Goal: Use online tool/utility: Utilize a website feature to perform a specific function

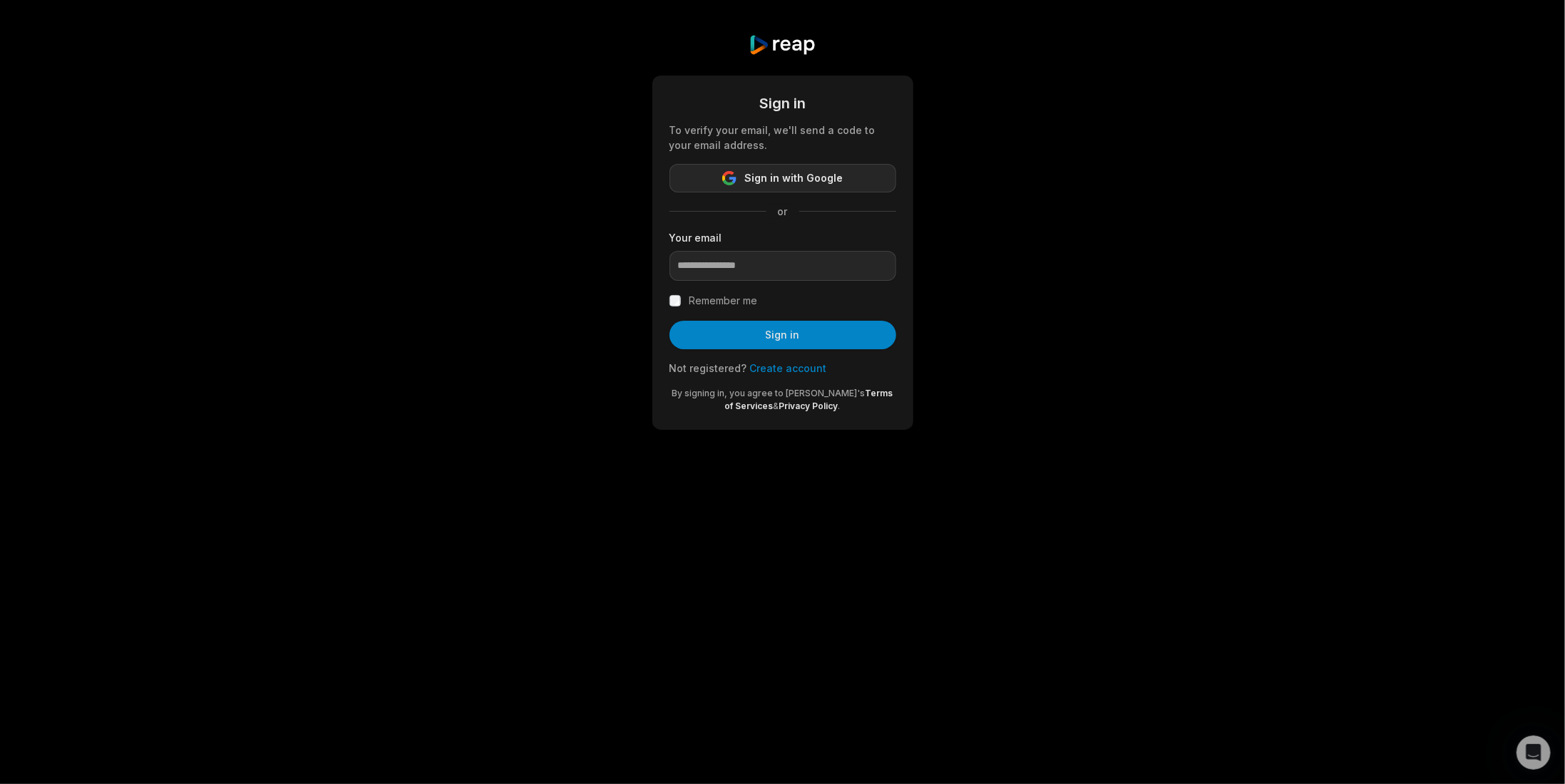
click at [806, 166] on button "Sign in with Google" at bounding box center [783, 179] width 227 height 29
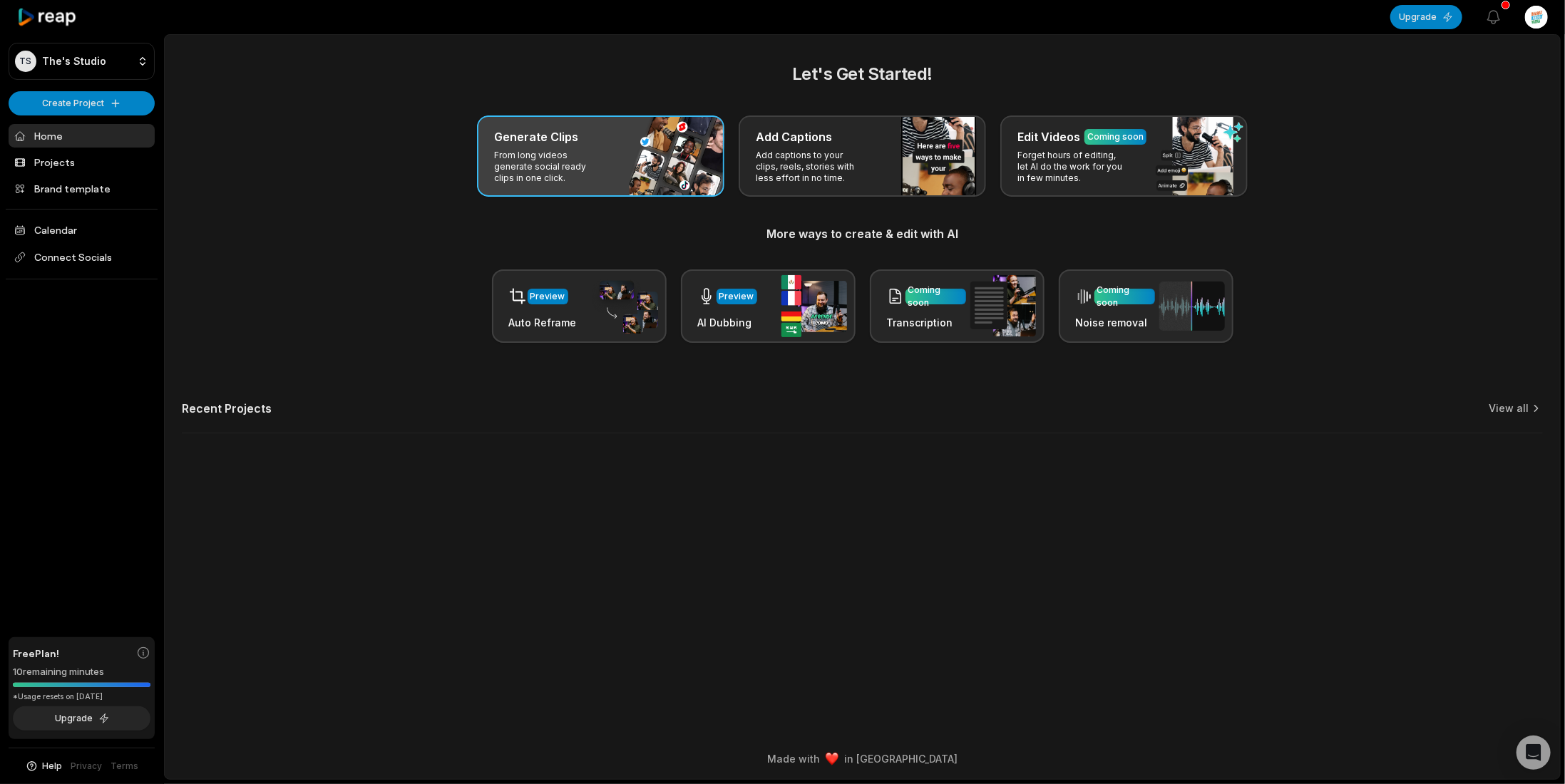
click at [539, 125] on div "Generate Clips From long videos generate social ready clips in one click." at bounding box center [601, 156] width 248 height 81
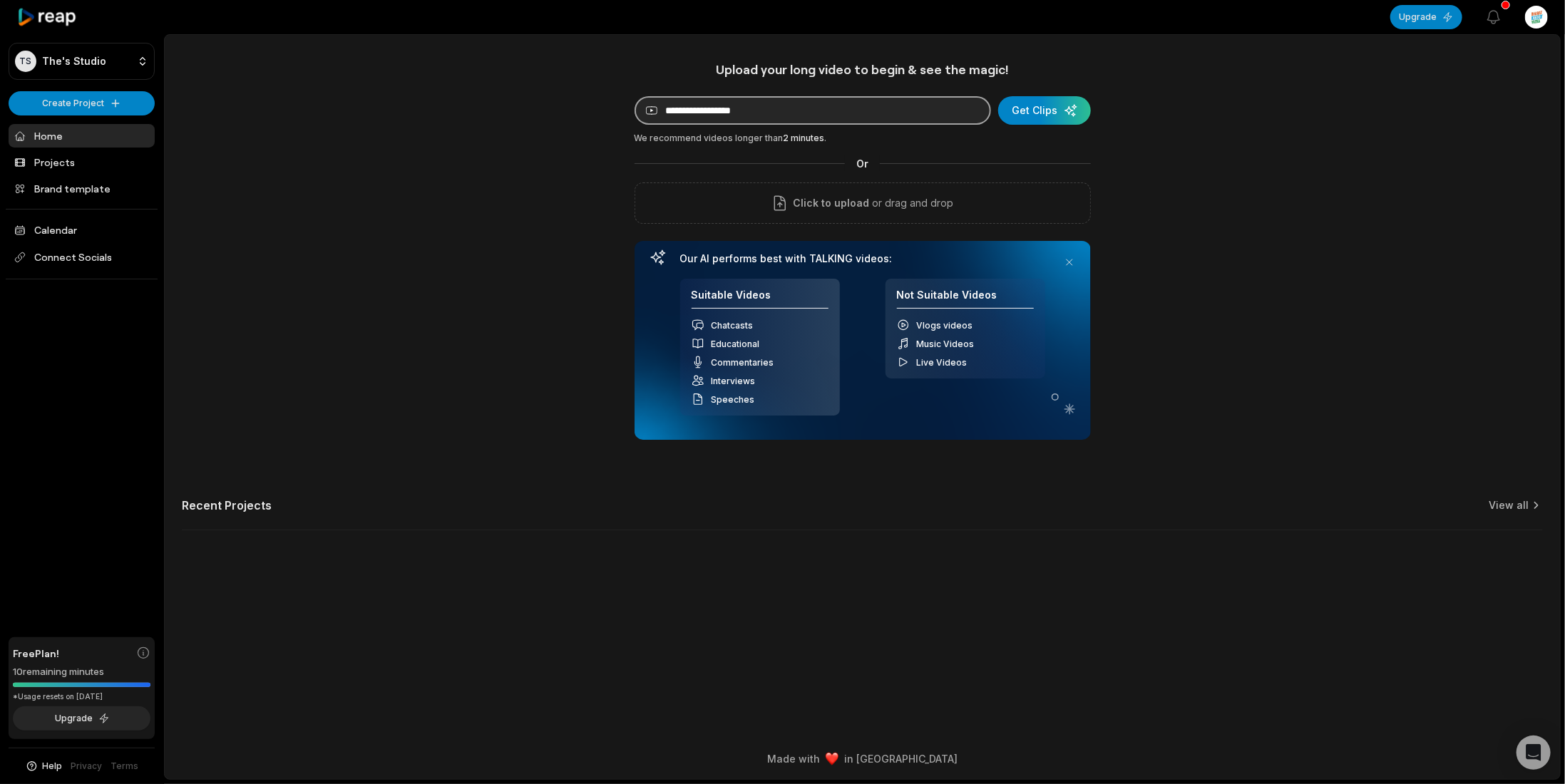
click at [876, 115] on input at bounding box center [813, 111] width 356 height 29
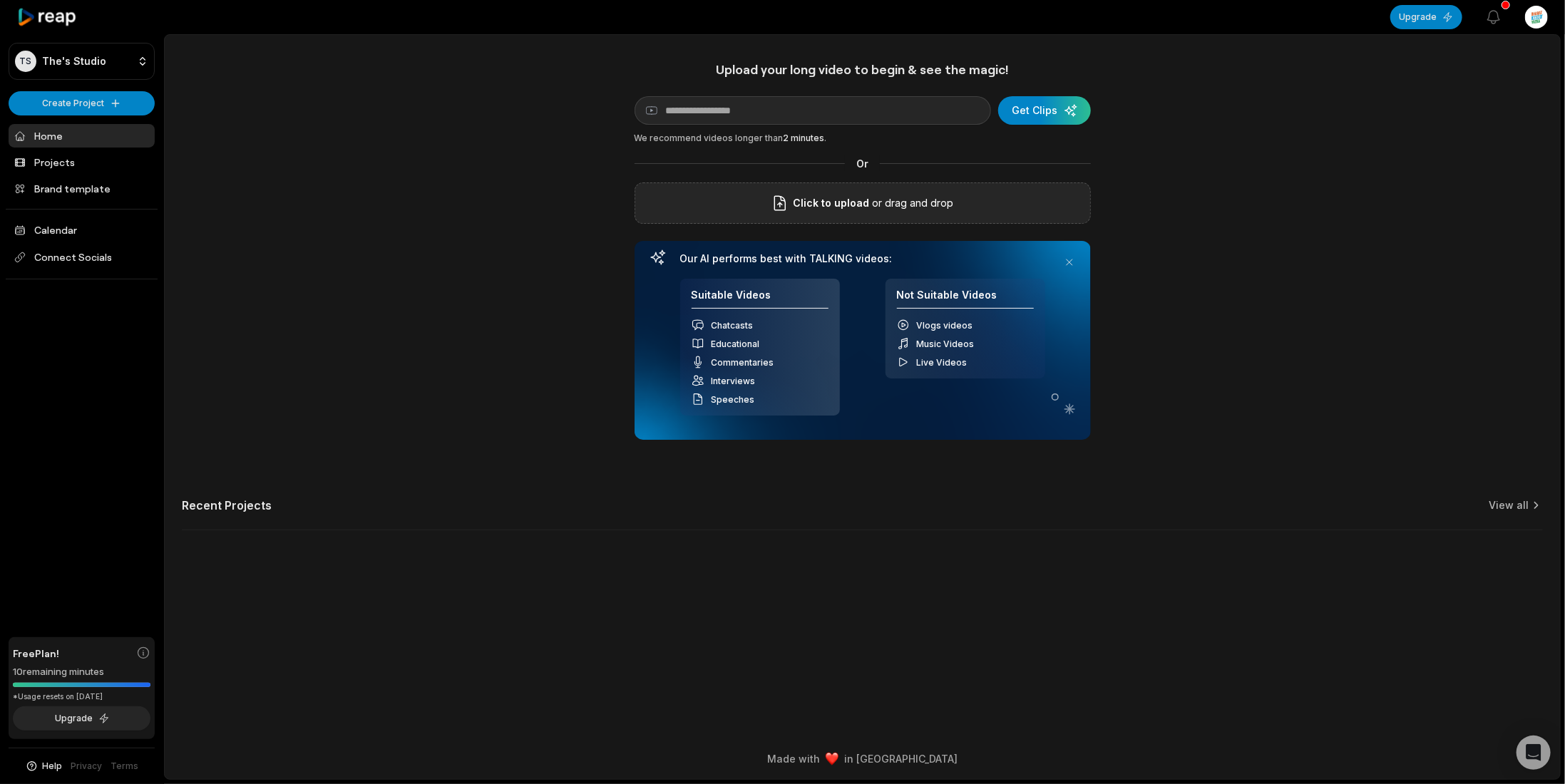
click at [861, 204] on span "Click to upload" at bounding box center [831, 203] width 76 height 17
click at [0, 0] on input "Click to upload" at bounding box center [0, 0] width 0 height 0
click at [1365, 210] on div "Upload your long video to begin & see the magic! YouTube link Get Clips We reco…" at bounding box center [863, 305] width 1396 height 486
click at [1059, 201] on div "ISHAN SHIVANAND LIVE SPECIAL ON MA TV, UK.mp4 Uploading 100 %" at bounding box center [863, 203] width 456 height 41
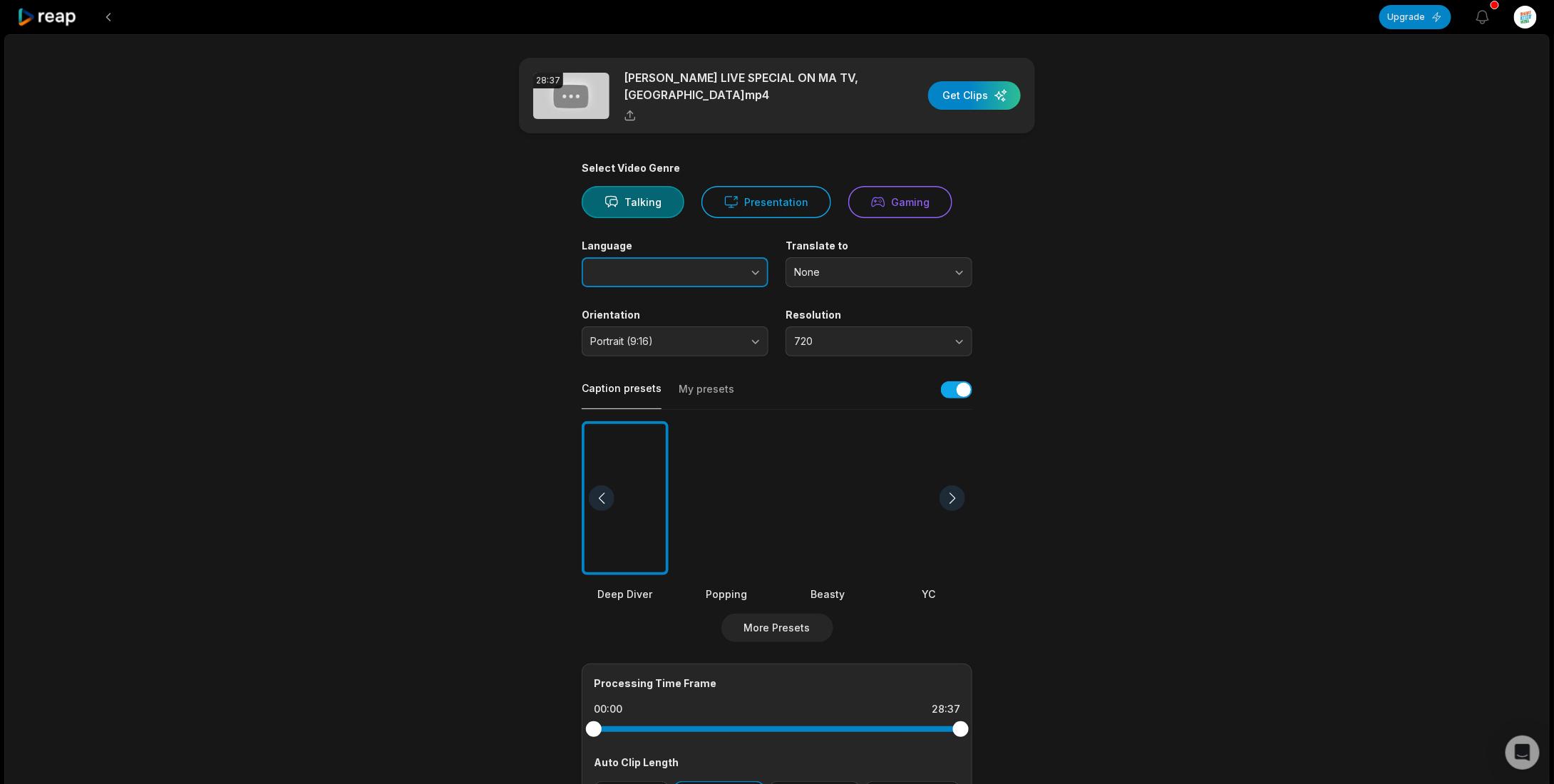
click at [707, 267] on button "button" at bounding box center [727, 272] width 81 height 30
type input "*****"
click at [830, 270] on span "None" at bounding box center [869, 272] width 150 height 13
click at [864, 337] on p "English" at bounding box center [878, 332] width 168 height 15
drag, startPoint x: 1090, startPoint y: 321, endPoint x: 1056, endPoint y: 336, distance: 37.2
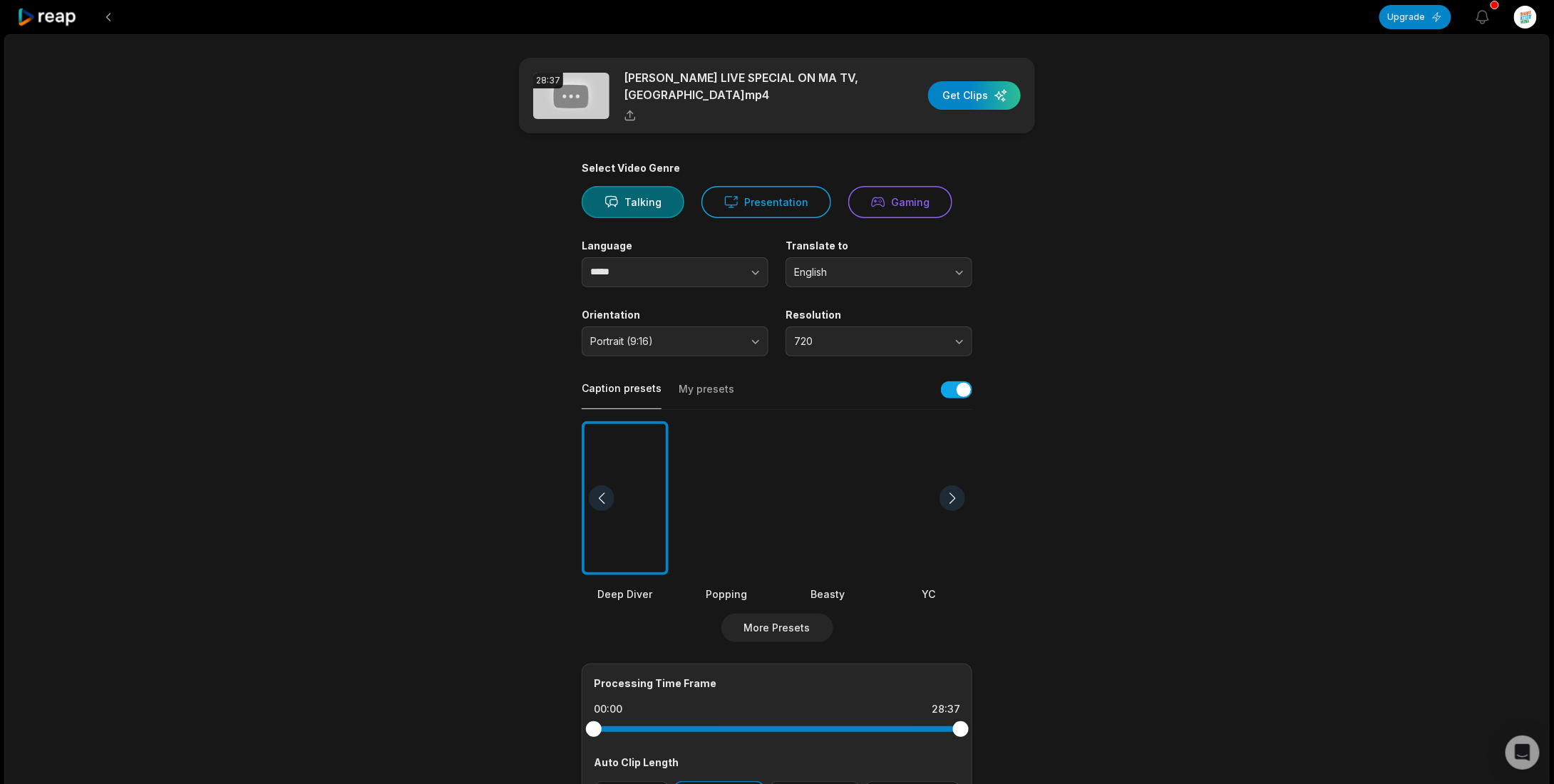
click at [1090, 321] on main "28:37 ISHAN SHIVANAND LIVE SPECIAL ON MA TV, UK.mp4 Get Clips Select Video Genr…" at bounding box center [777, 494] width 690 height 873
click at [944, 340] on span "720" at bounding box center [869, 341] width 150 height 13
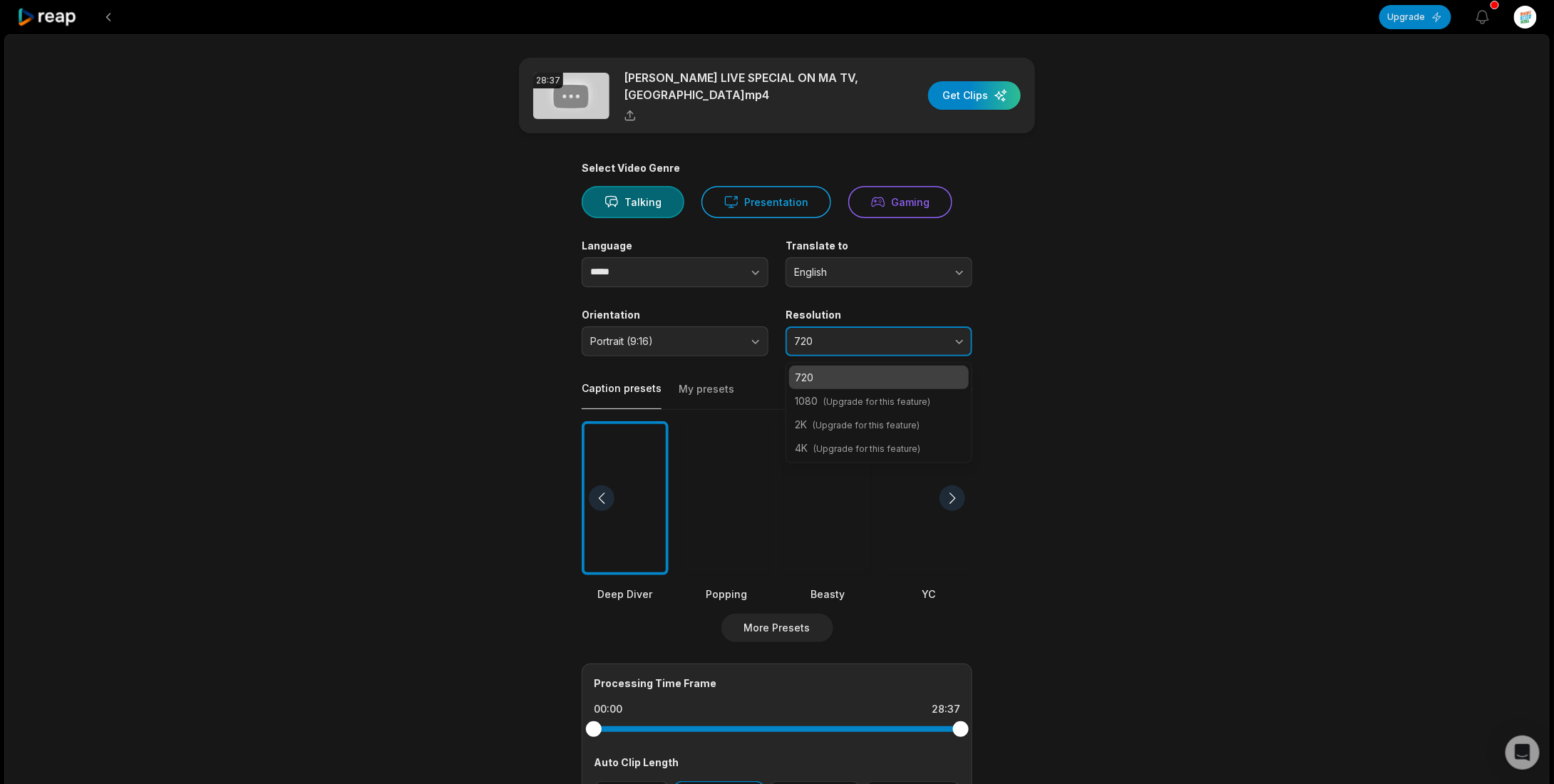
click at [944, 340] on span "720" at bounding box center [869, 341] width 150 height 13
click at [944, 340] on span "720" at bounding box center [869, 341] width 150 height 13
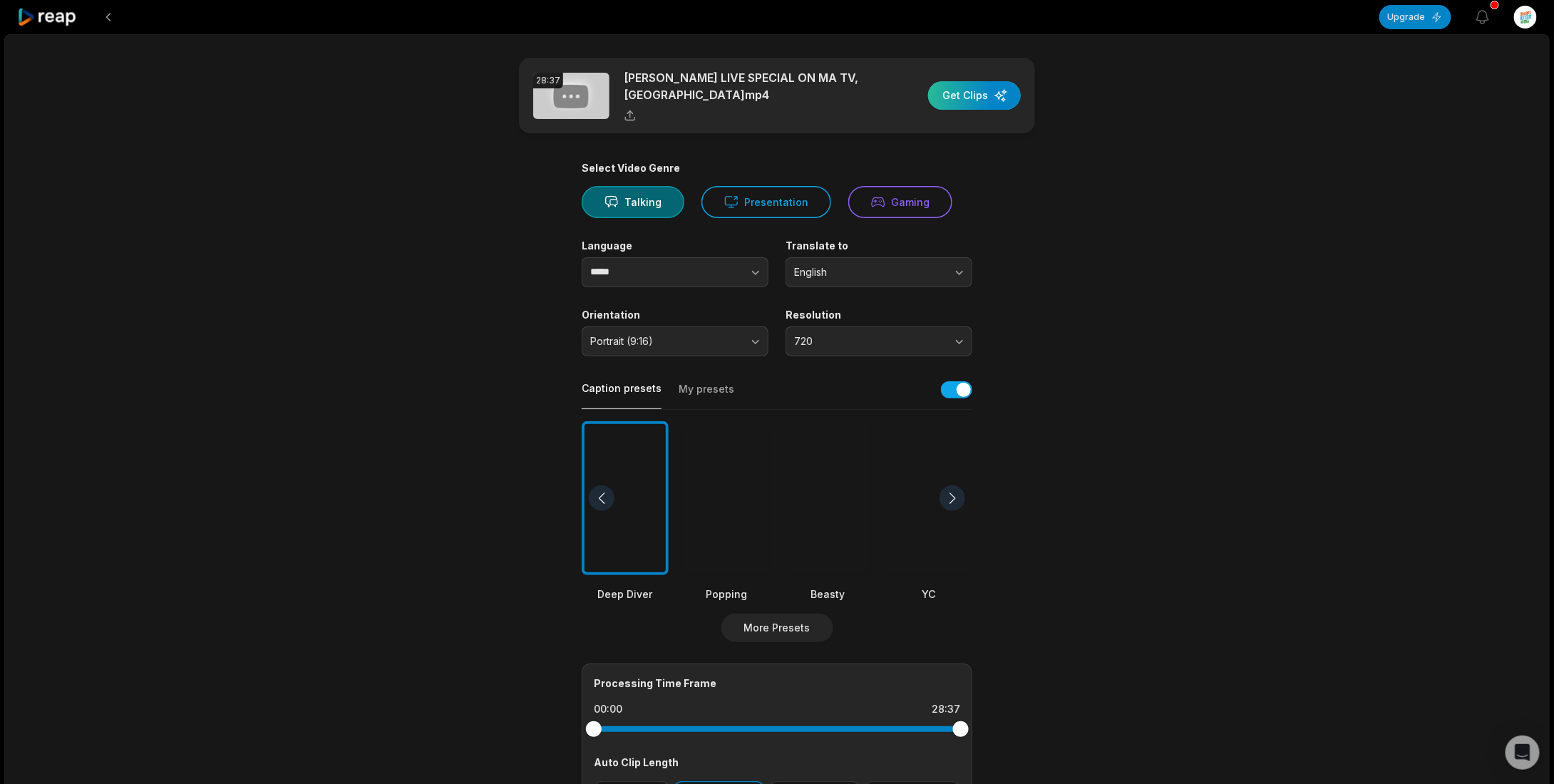
click at [963, 96] on div "button" at bounding box center [975, 96] width 93 height 29
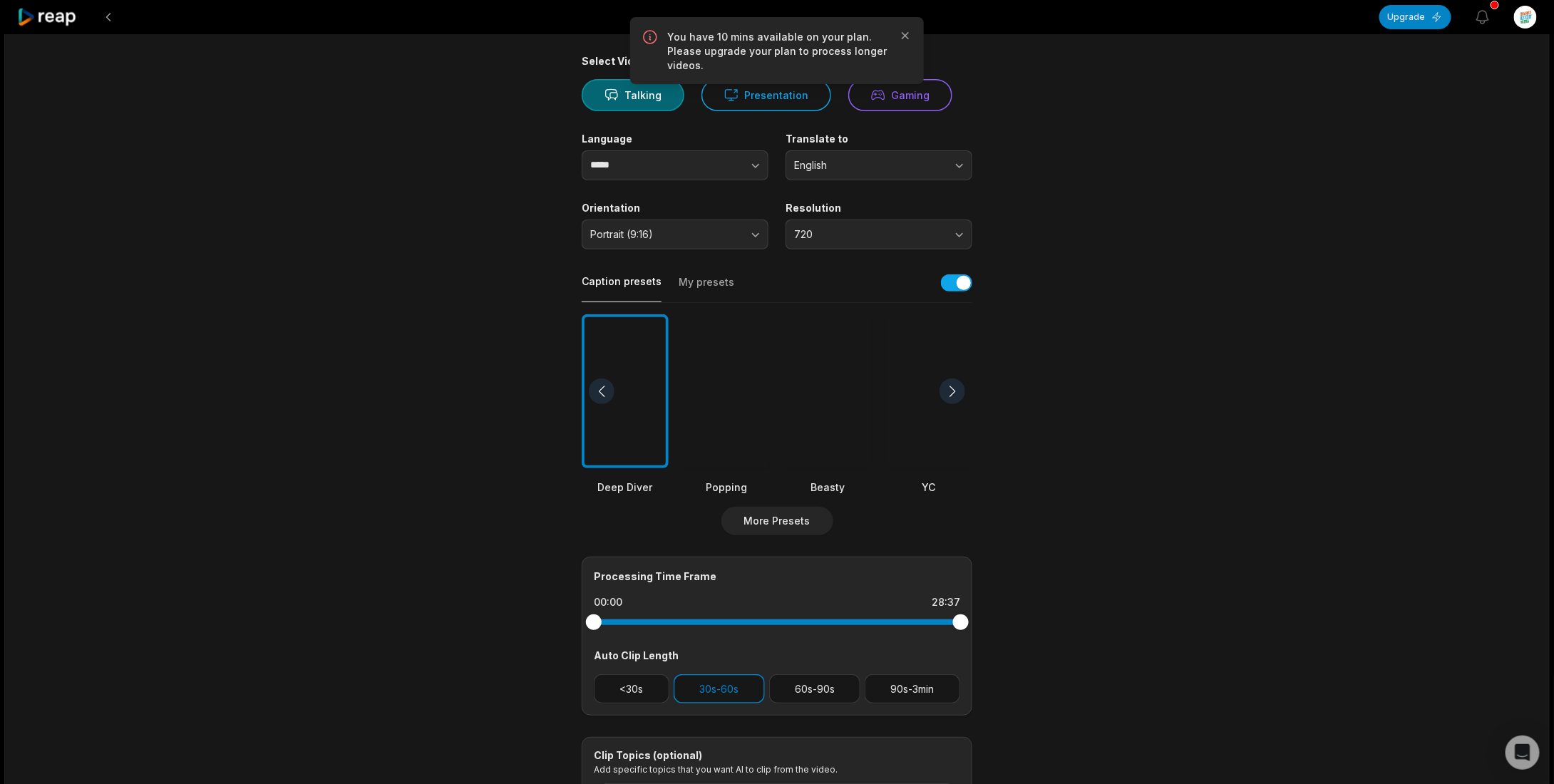
scroll to position [119, 0]
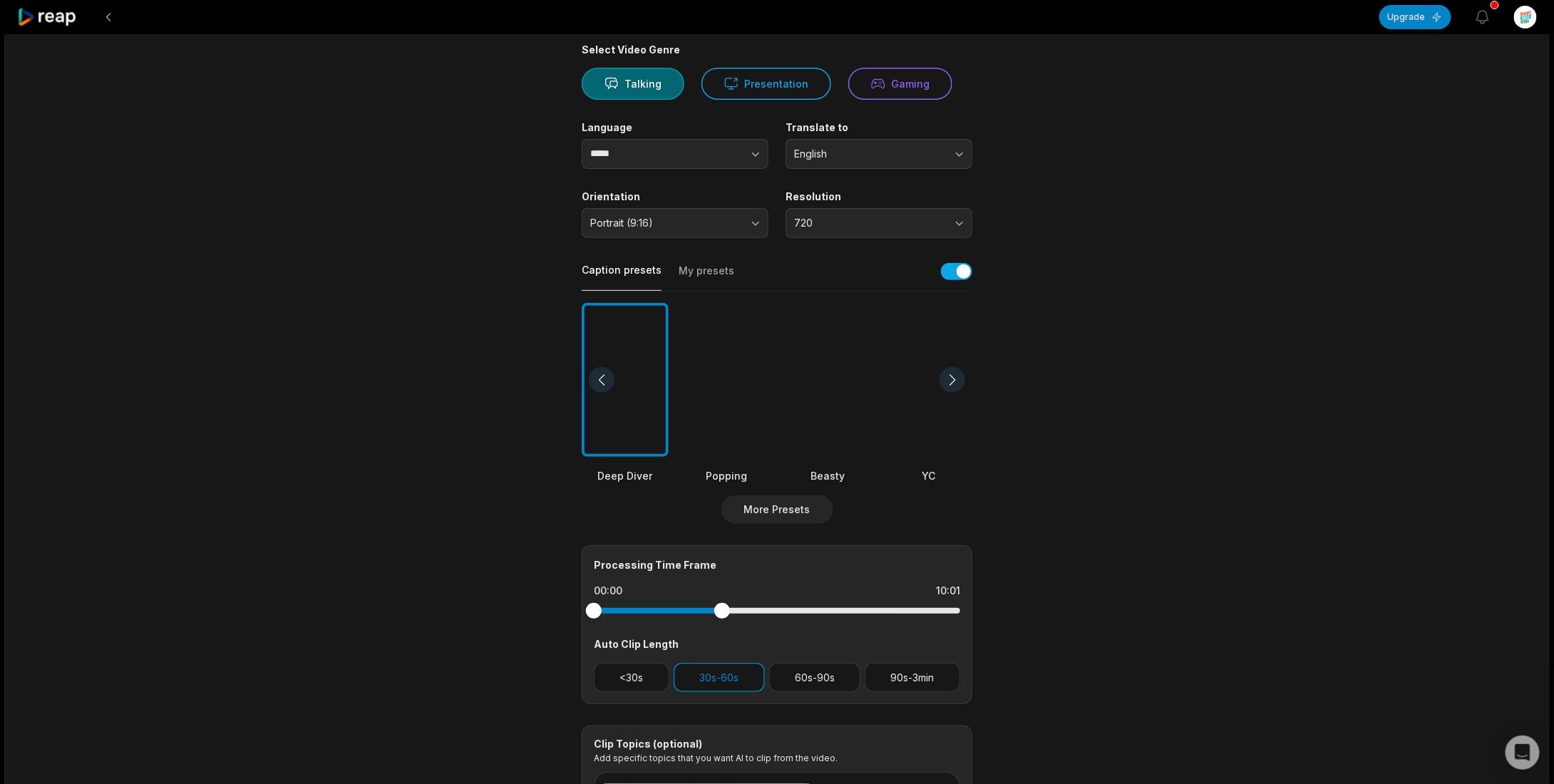
drag, startPoint x: 961, startPoint y: 611, endPoint x: 722, endPoint y: 599, distance: 239.3
click at [722, 599] on div at bounding box center [777, 611] width 366 height 26
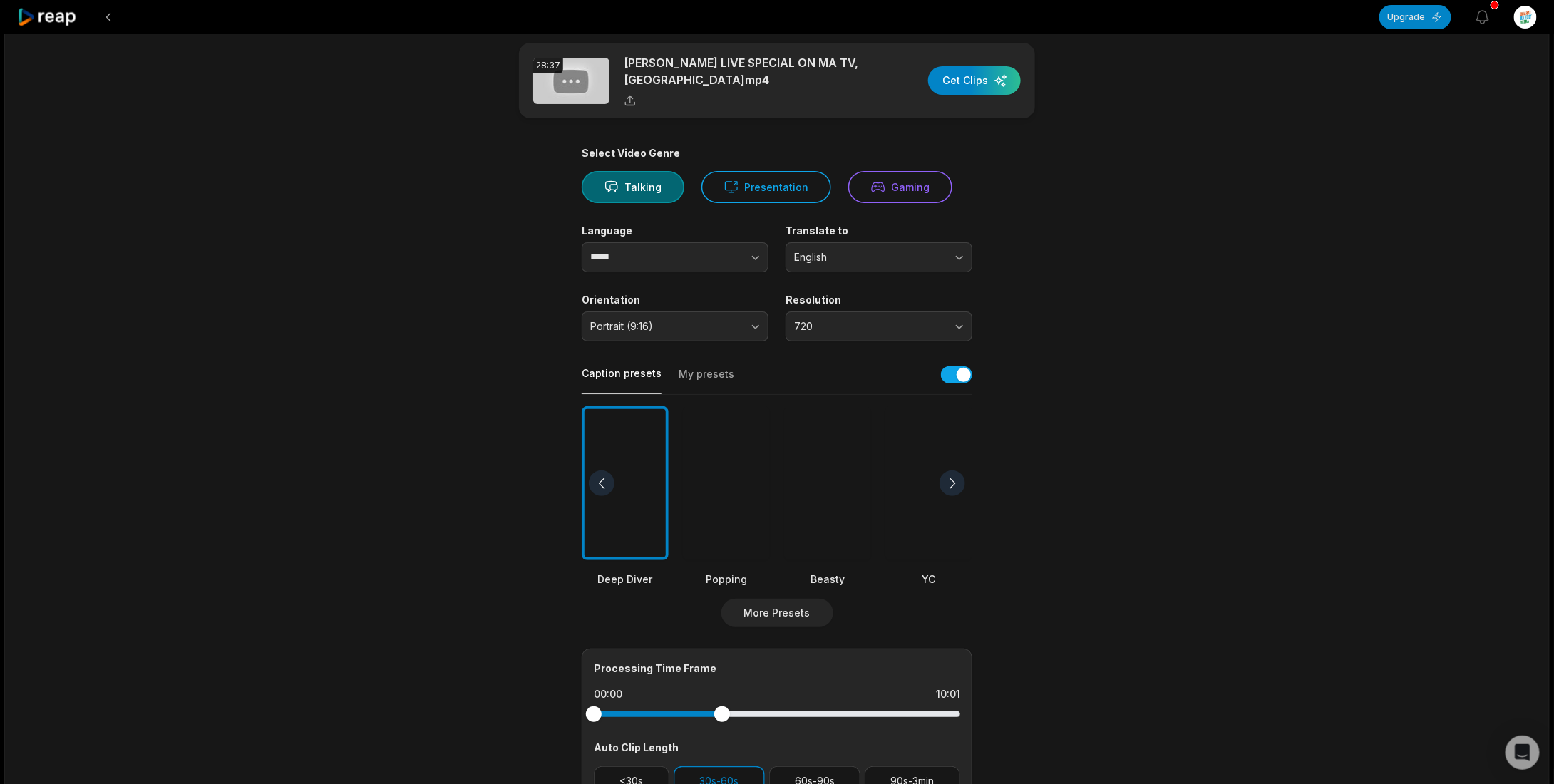
scroll to position [0, 0]
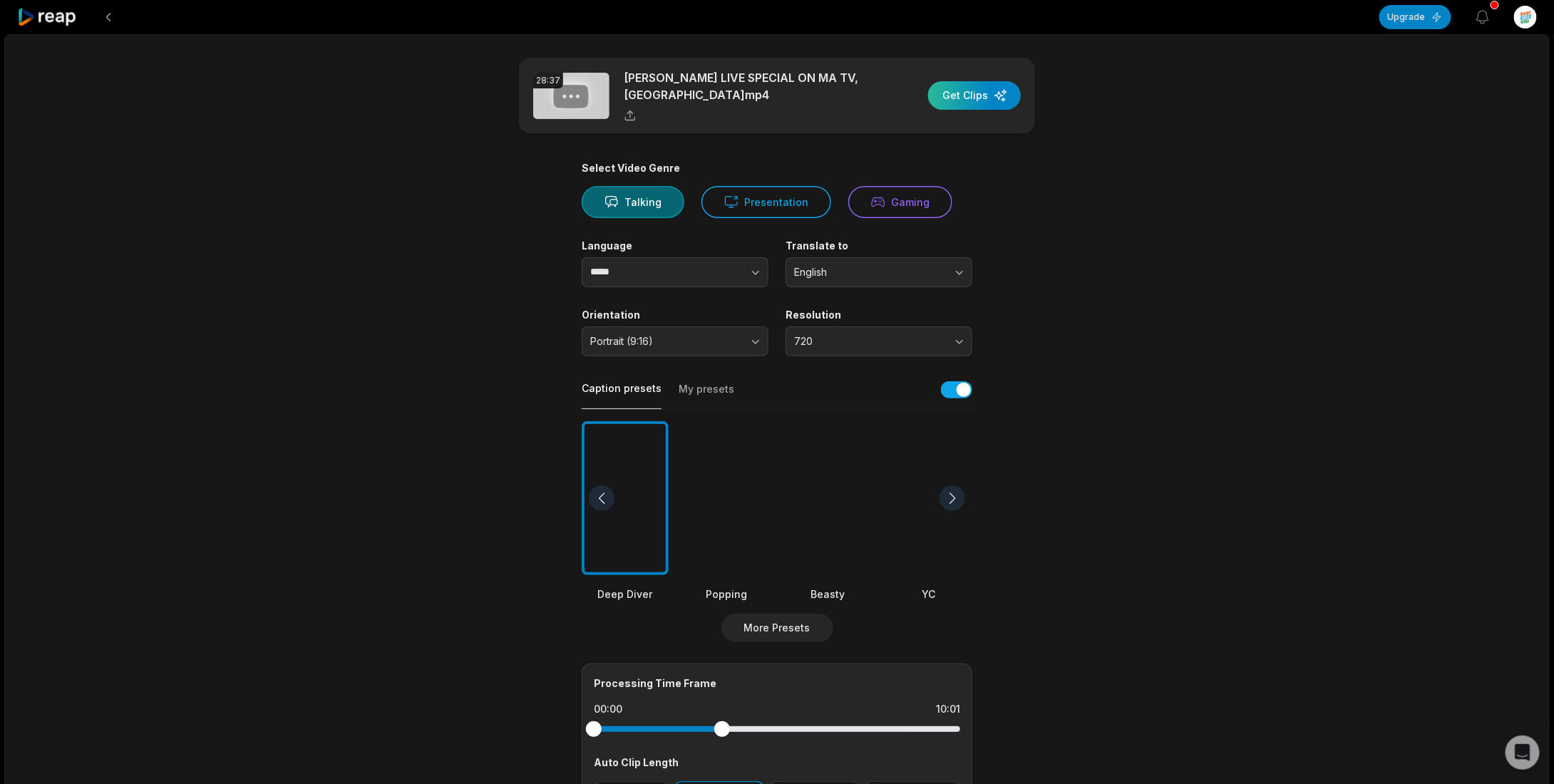
click at [980, 81] on div "button" at bounding box center [975, 96] width 93 height 29
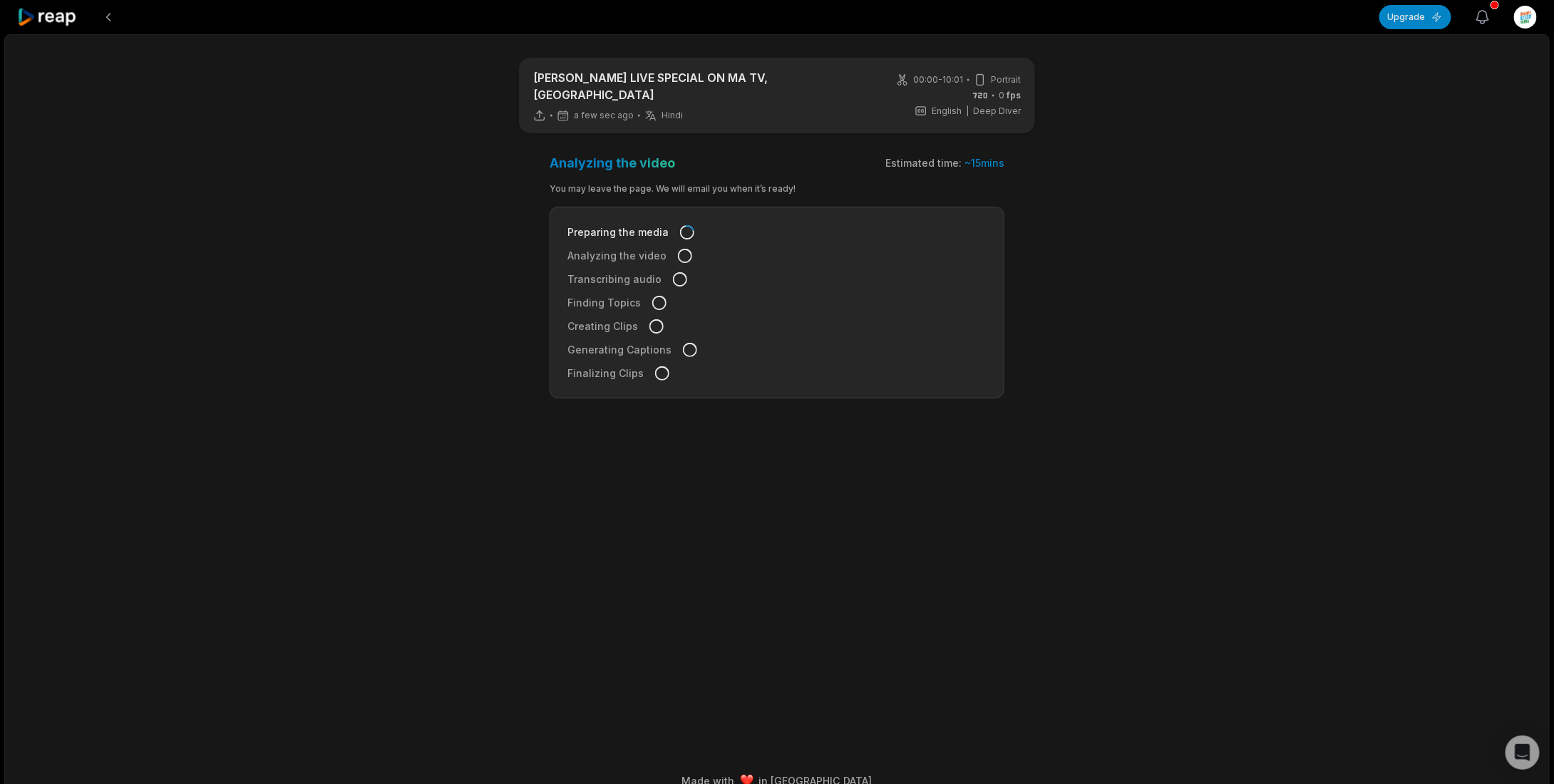
click at [1490, 17] on icon "button" at bounding box center [1483, 17] width 17 height 17
click at [1104, 392] on main "ISHAN SHIVANAND LIVE SPECIAL ON MA TV, UK a few sec ago Hindi hi 00:00 - 10:01 …" at bounding box center [777, 378] width 690 height 640
